Goal: Task Accomplishment & Management: Complete application form

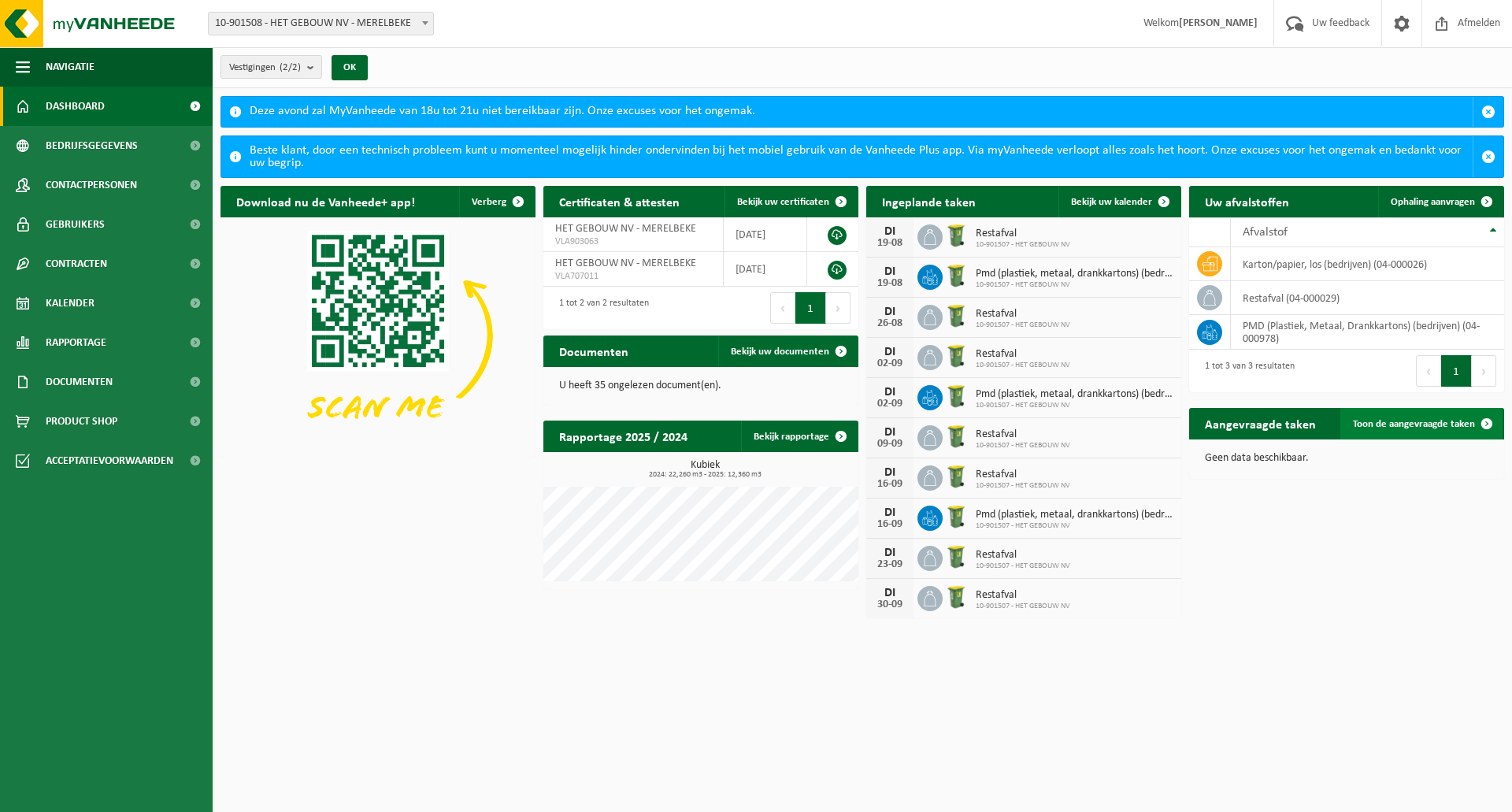
click at [1443, 423] on span "Toon de aangevraagde taken" at bounding box center [1414, 424] width 122 height 10
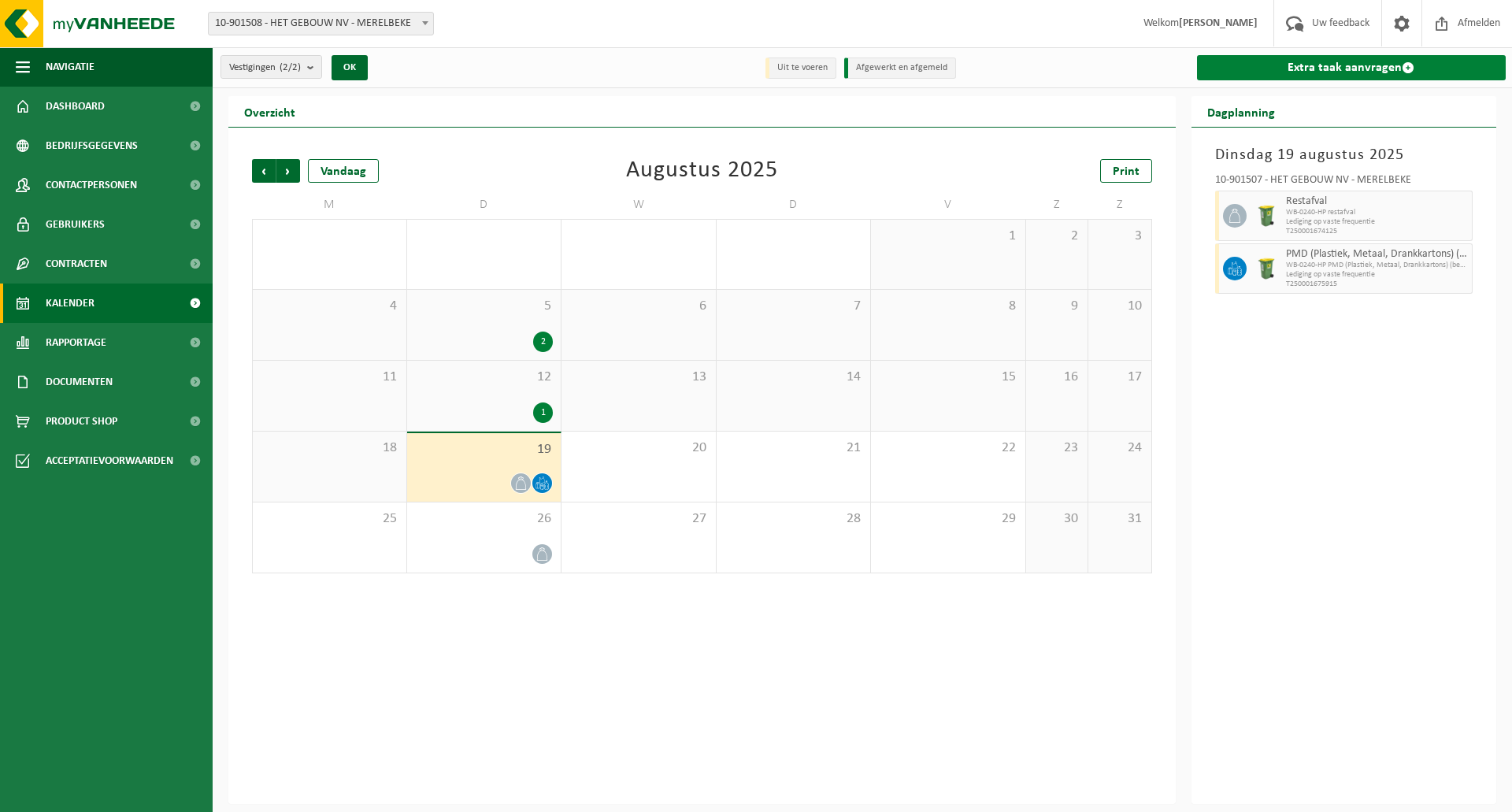
click at [1317, 67] on link "Extra taak aanvragen" at bounding box center [1352, 68] width 310 height 25
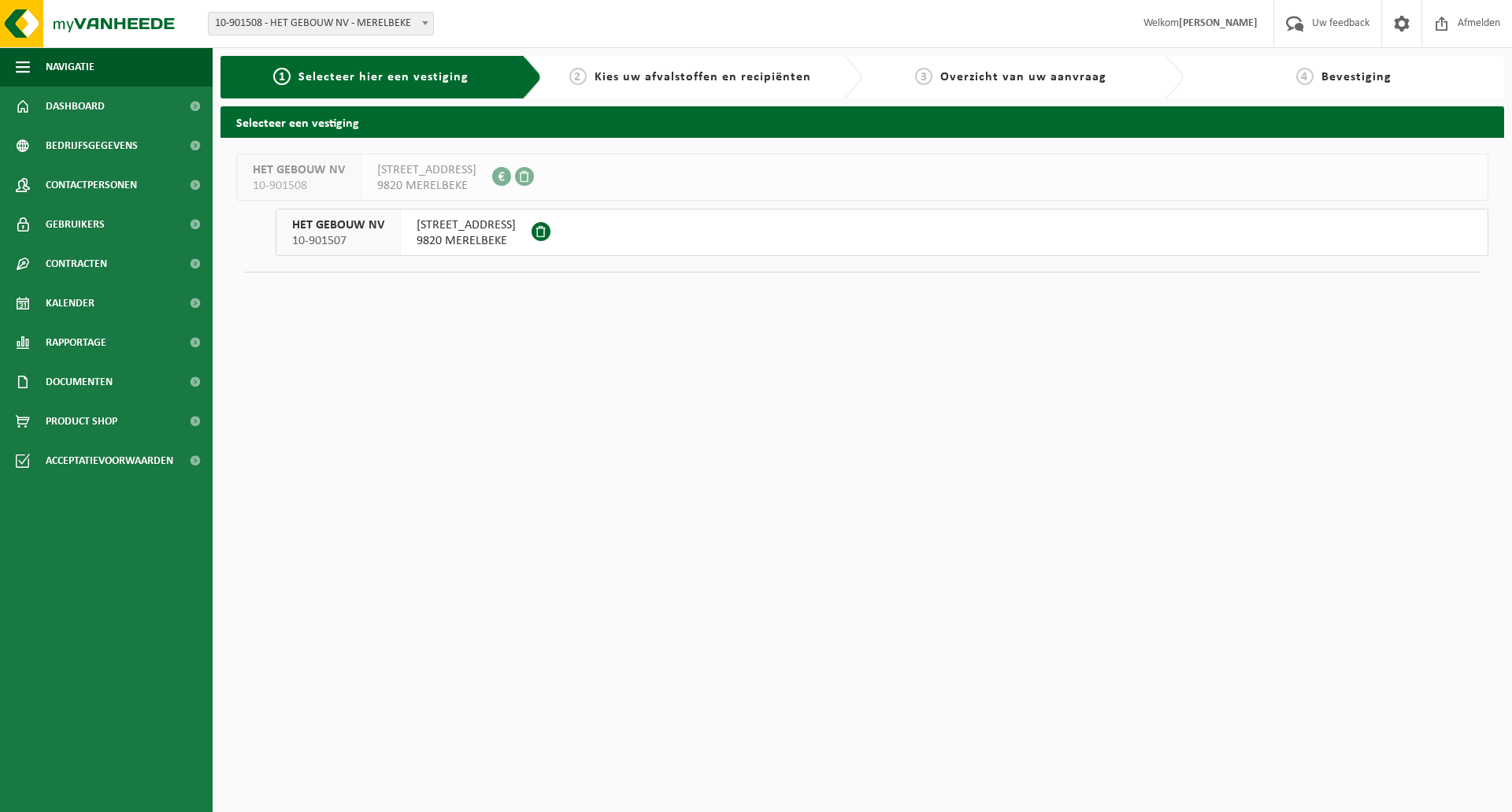
click at [557, 233] on button "HET GEBOUW NV 10-901507 AMBACHTSWEG 20 9820 MERELBEKE" at bounding box center [883, 232] width 1213 height 47
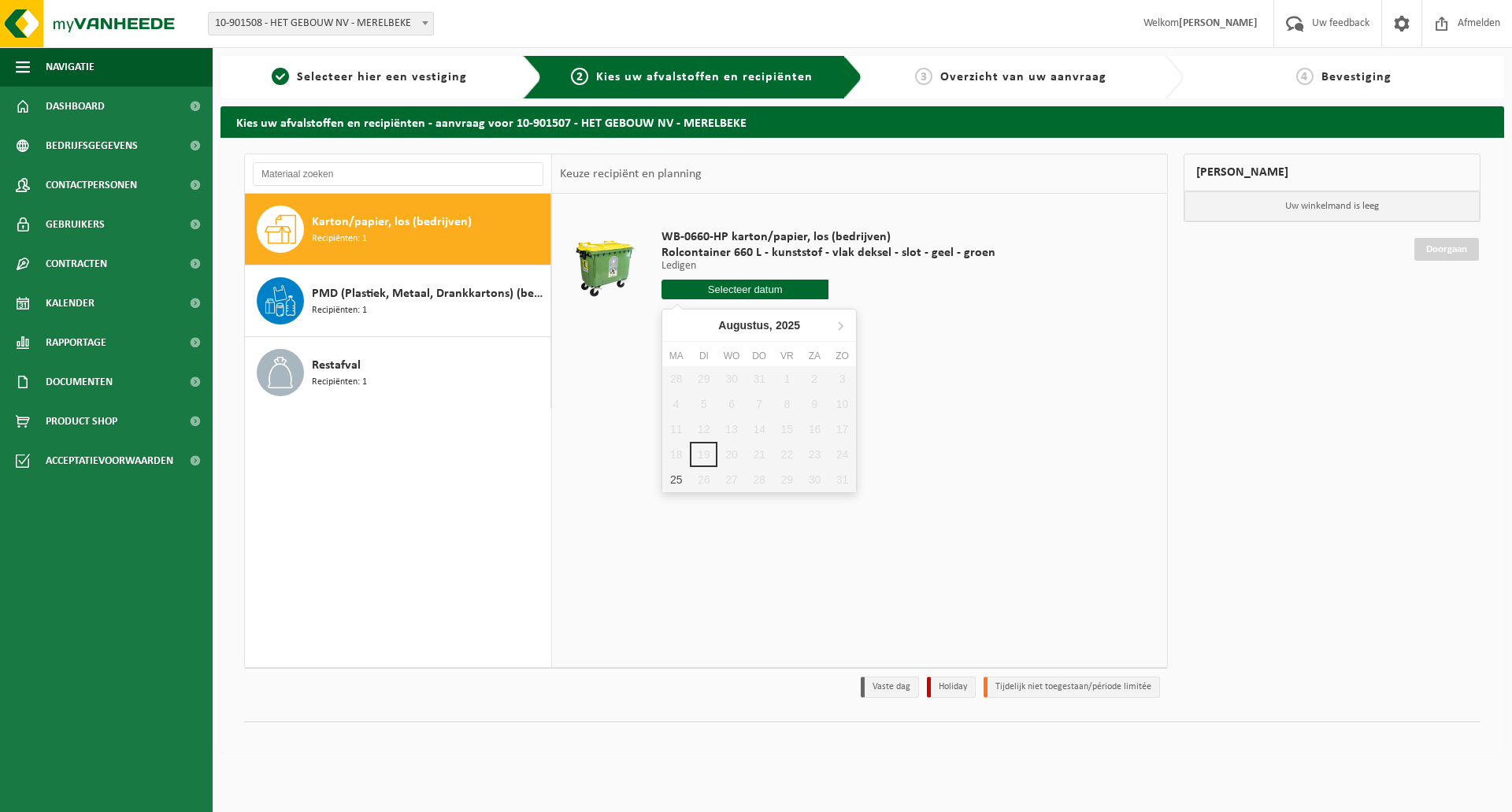
click at [743, 289] on input "text" at bounding box center [745, 289] width 167 height 19
click at [678, 472] on div "25" at bounding box center [676, 480] width 28 height 25
type input "Van 2025-08-25"
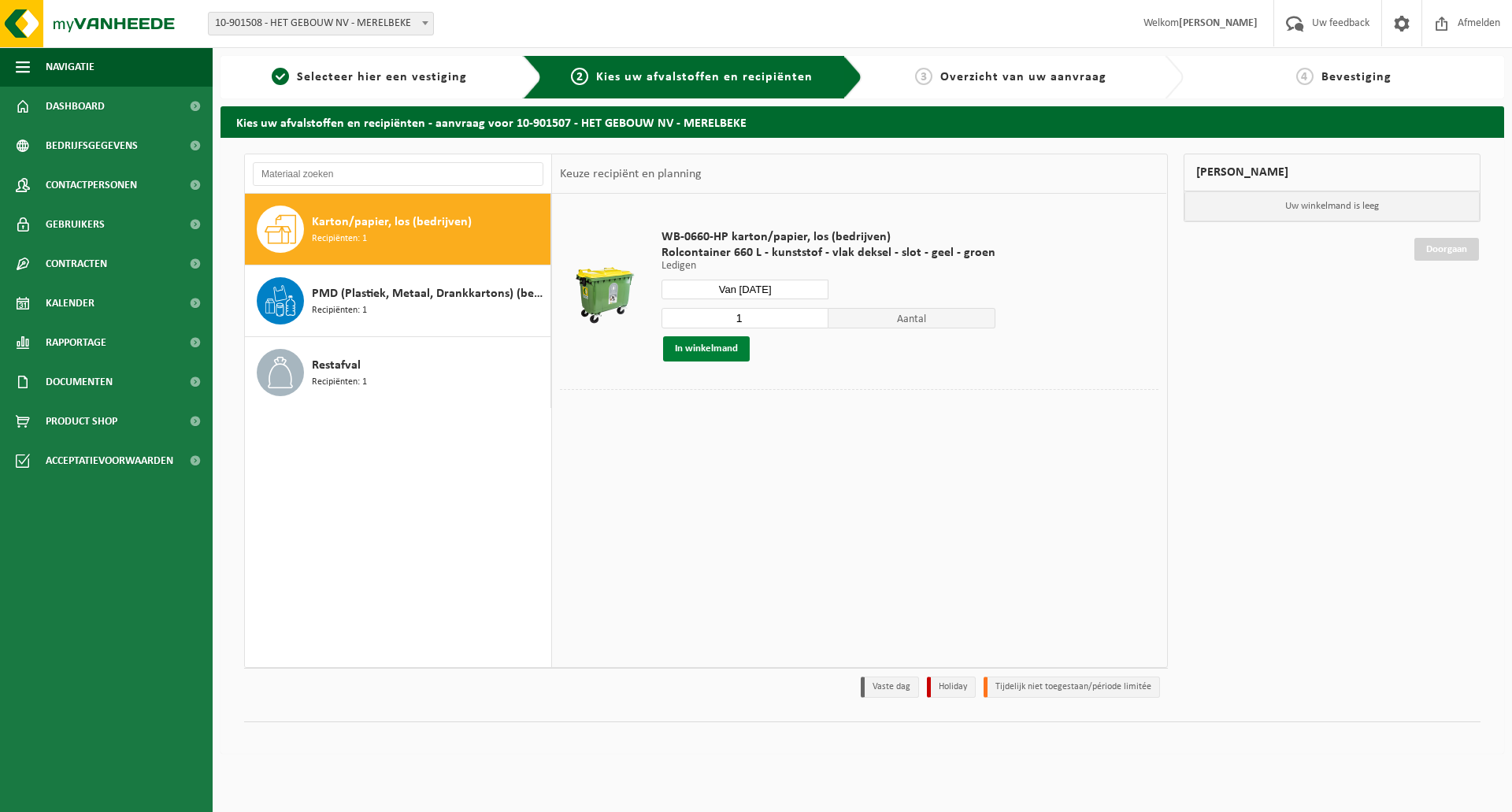
click at [718, 348] on button "In winkelmand" at bounding box center [706, 349] width 87 height 25
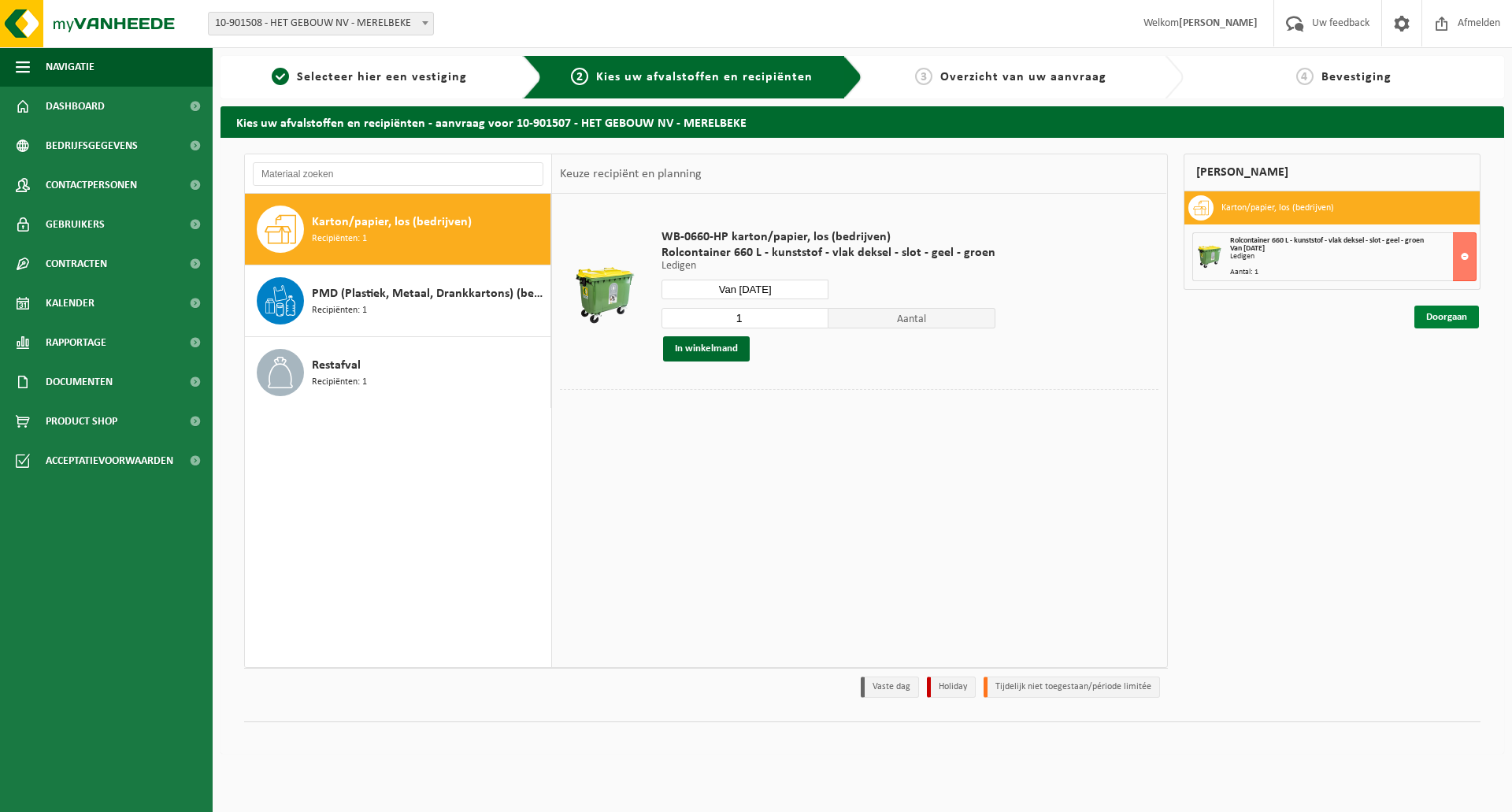
click at [1441, 313] on link "Doorgaan" at bounding box center [1446, 316] width 65 height 23
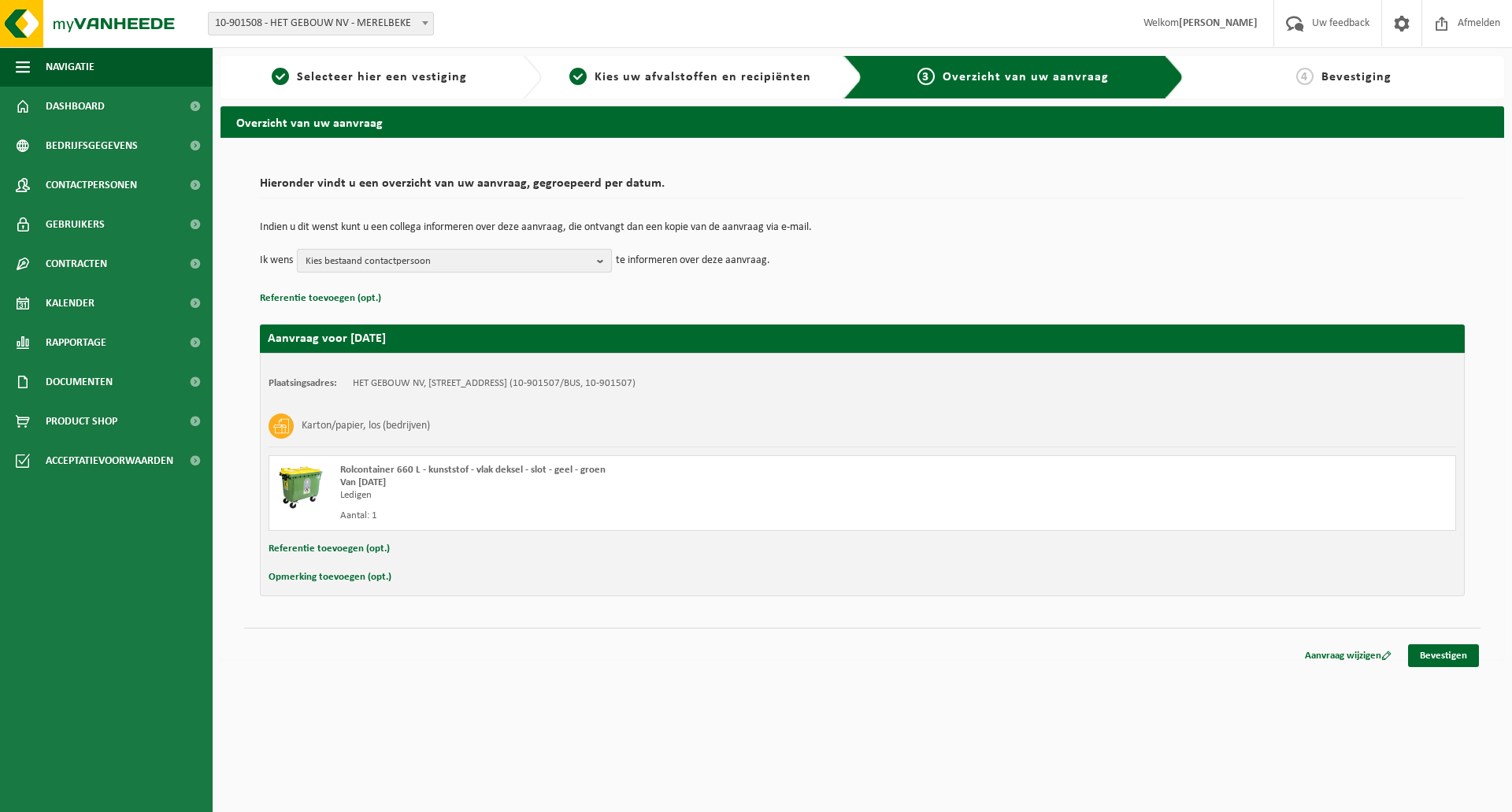
click at [586, 255] on span "Kies bestaand contactpersoon" at bounding box center [448, 262] width 285 height 24
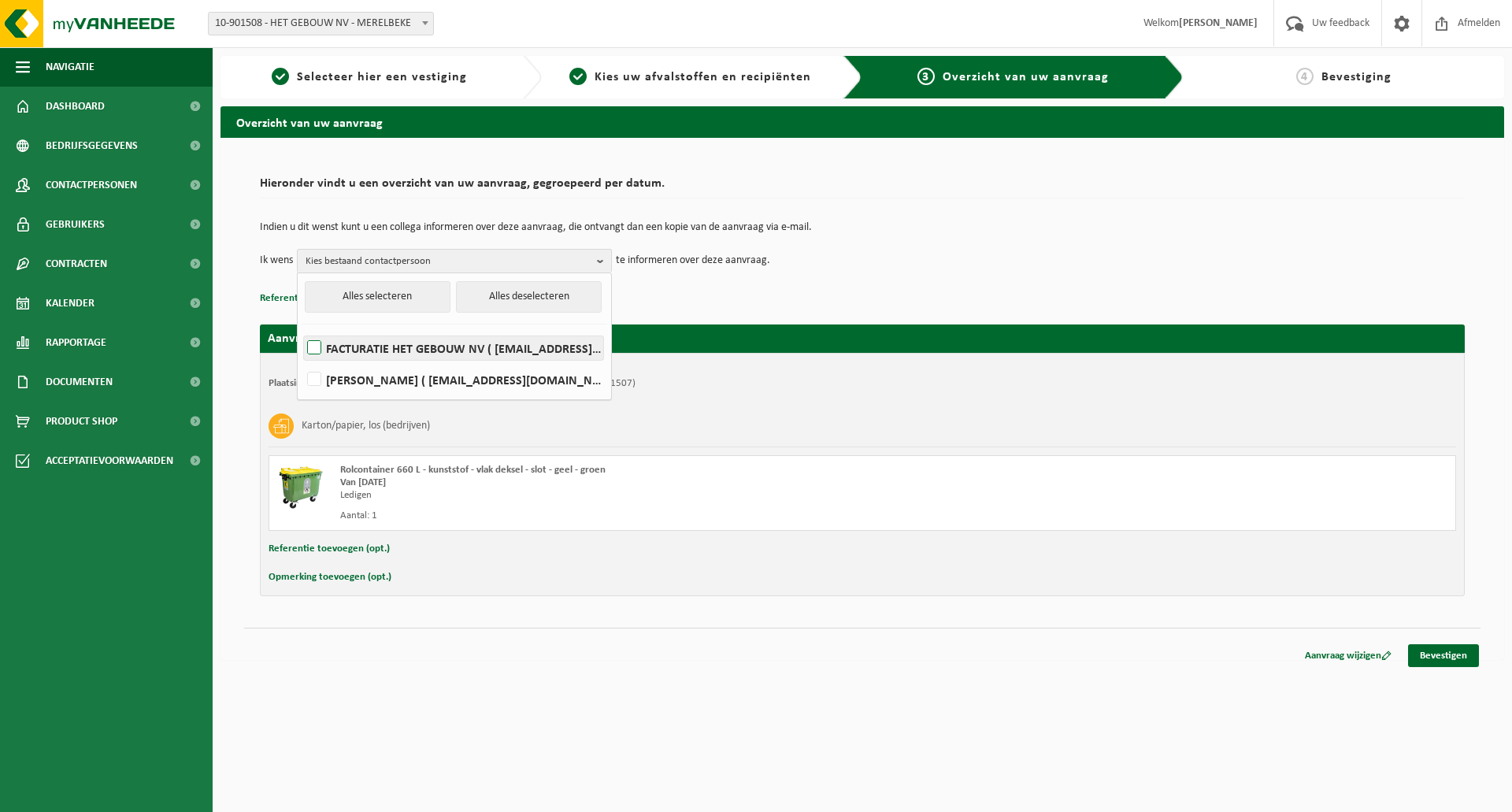
click at [316, 346] on label "FACTURATIE HET GEBOUW NV ( [EMAIL_ADDRESS][DOMAIN_NAME] )" at bounding box center [454, 348] width 300 height 24
click at [302, 328] on input "FACTURATIE HET GEBOUW NV ( [EMAIL_ADDRESS][DOMAIN_NAME] )" at bounding box center [301, 327] width 1 height 1
checkbox input "true"
click at [756, 318] on div "Aanvraag voor [DATE] Plaatsingsadres: HET GEBOUW NV, [STREET_ADDRESS] (10-90150…" at bounding box center [862, 453] width 1205 height 288
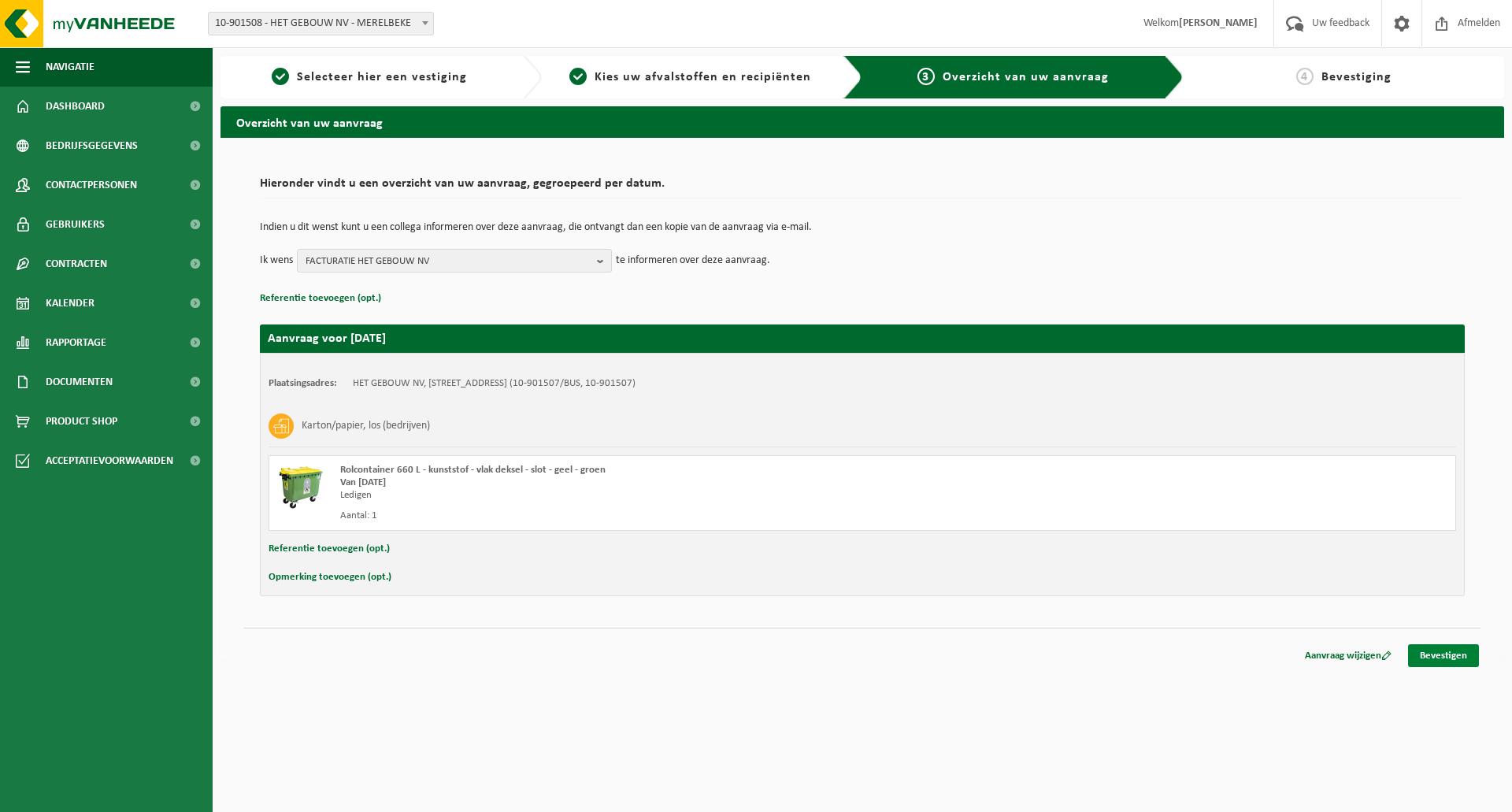
click at [1438, 657] on link "Bevestigen" at bounding box center [1444, 655] width 71 height 23
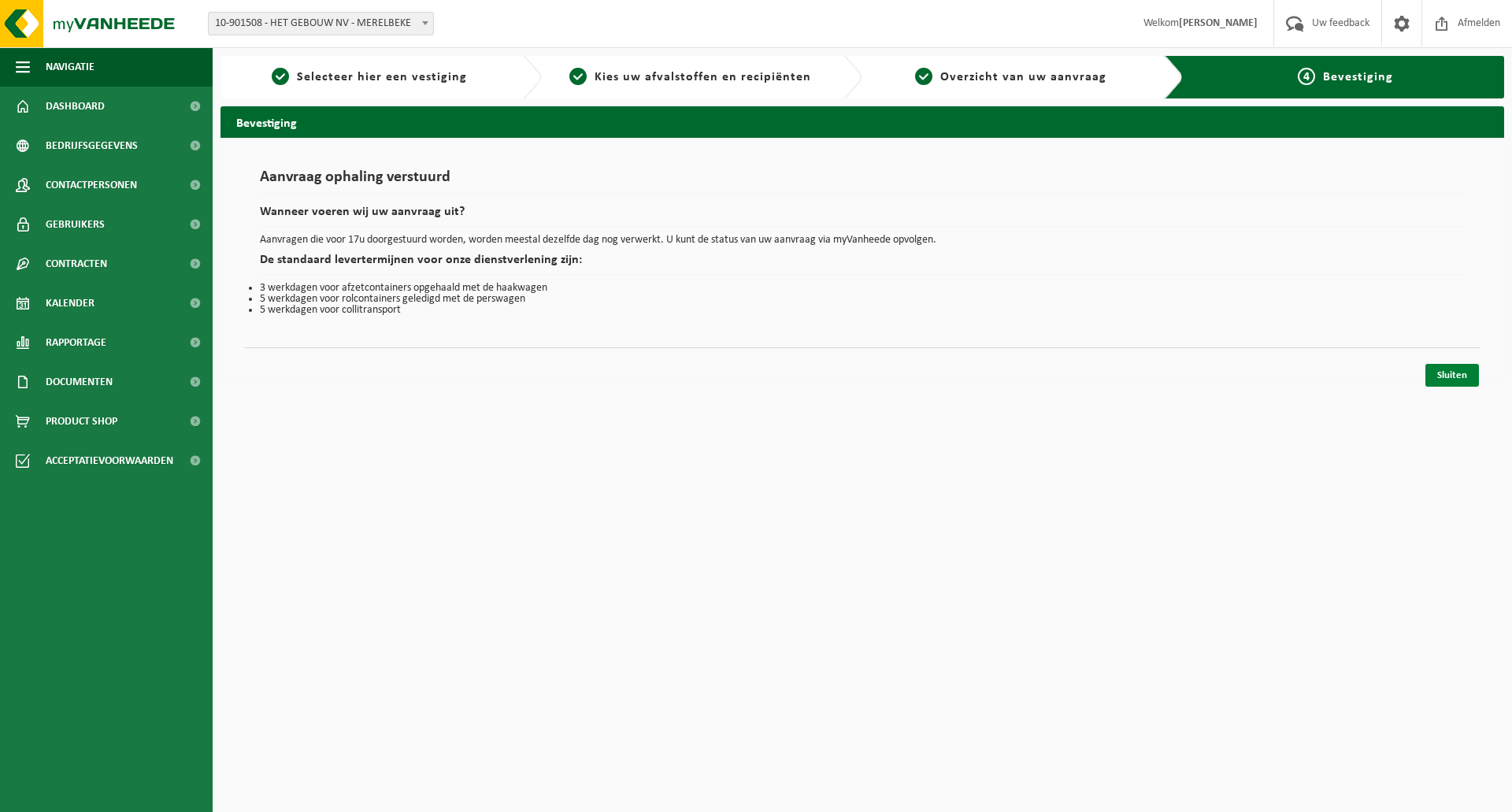
click at [1440, 374] on link "Sluiten" at bounding box center [1452, 374] width 54 height 23
